Goal: Task Accomplishment & Management: Complete application form

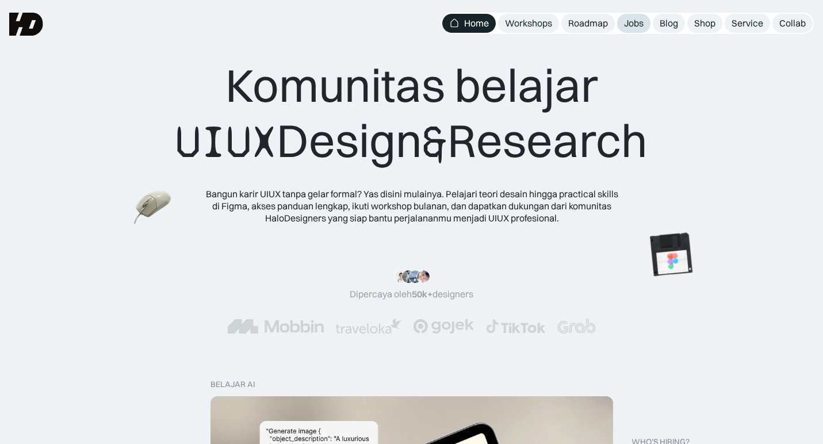
click at [629, 22] on div "Jobs" at bounding box center [634, 23] width 20 height 12
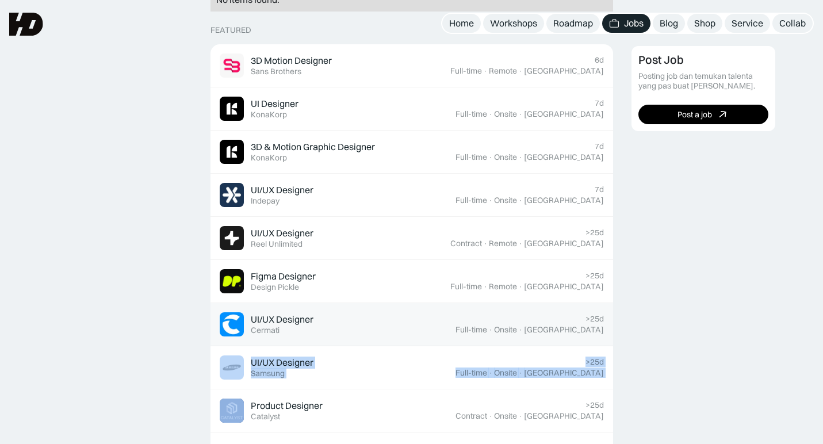
scroll to position [335, 0]
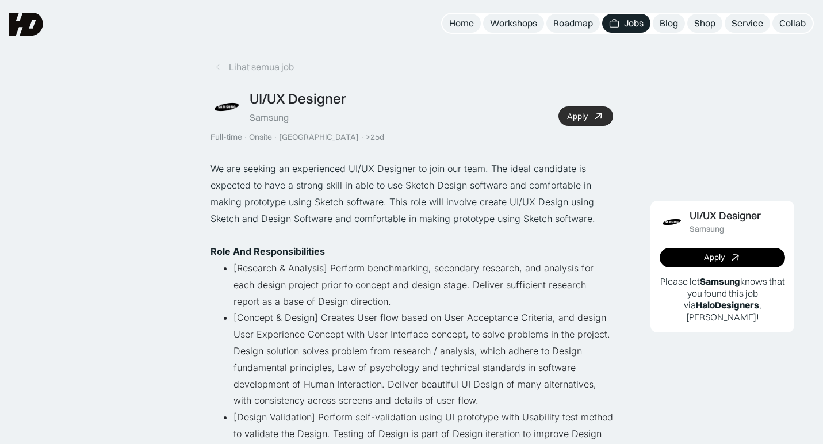
click at [592, 107] on link "Apply" at bounding box center [585, 116] width 55 height 20
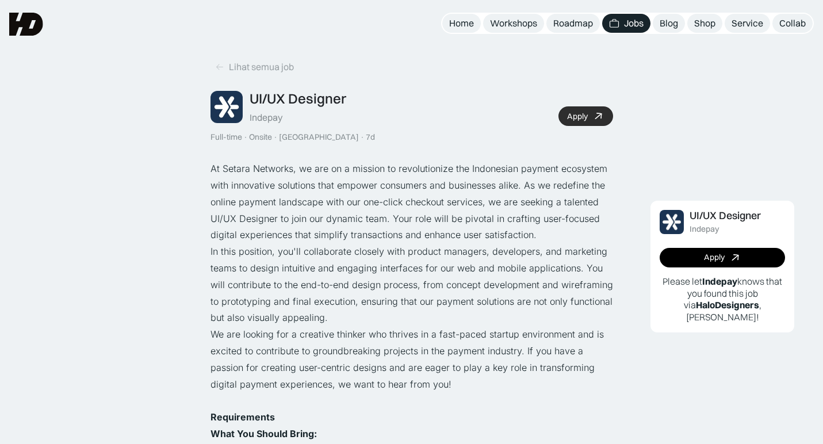
click at [585, 112] on div "Apply" at bounding box center [577, 117] width 21 height 10
